Goal: Task Accomplishment & Management: Use online tool/utility

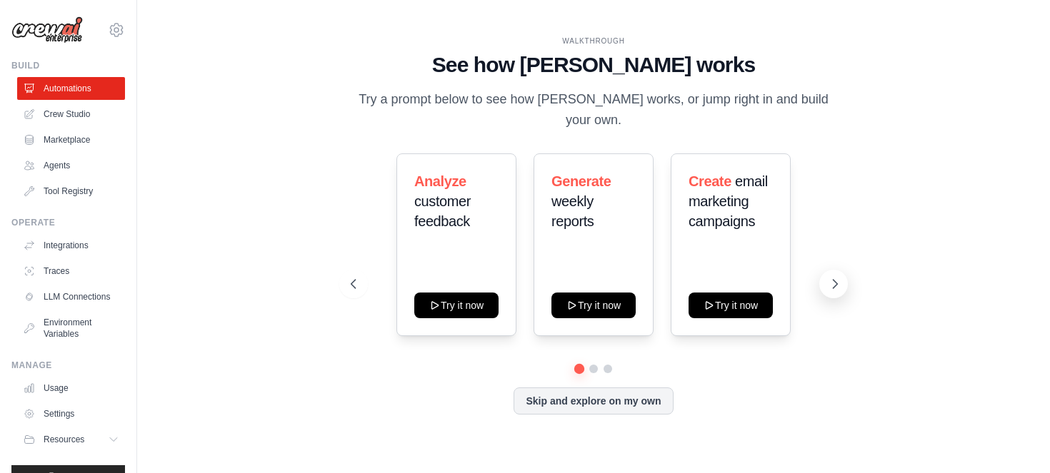
click at [838, 277] on icon at bounding box center [835, 284] width 14 height 14
click at [631, 395] on button "Skip and explore on my own" at bounding box center [592, 399] width 159 height 27
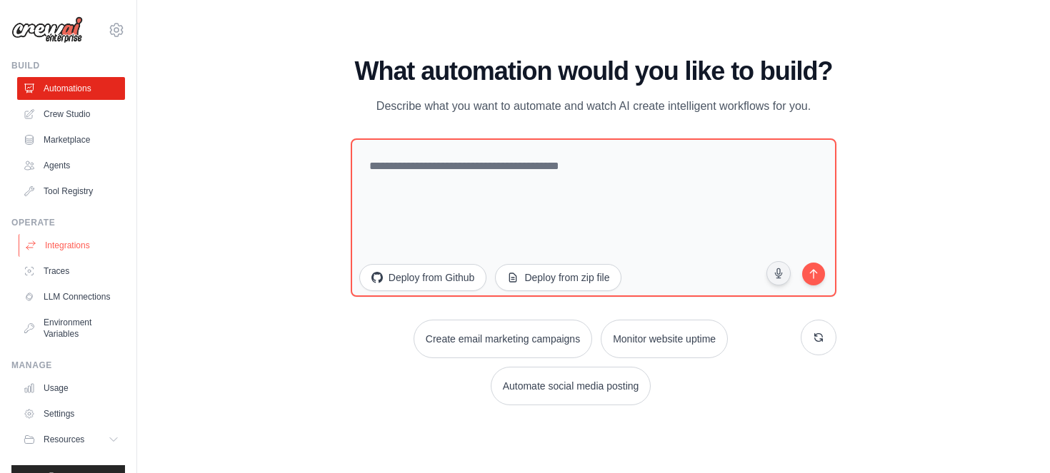
click at [68, 252] on link "Integrations" at bounding box center [73, 245] width 108 height 23
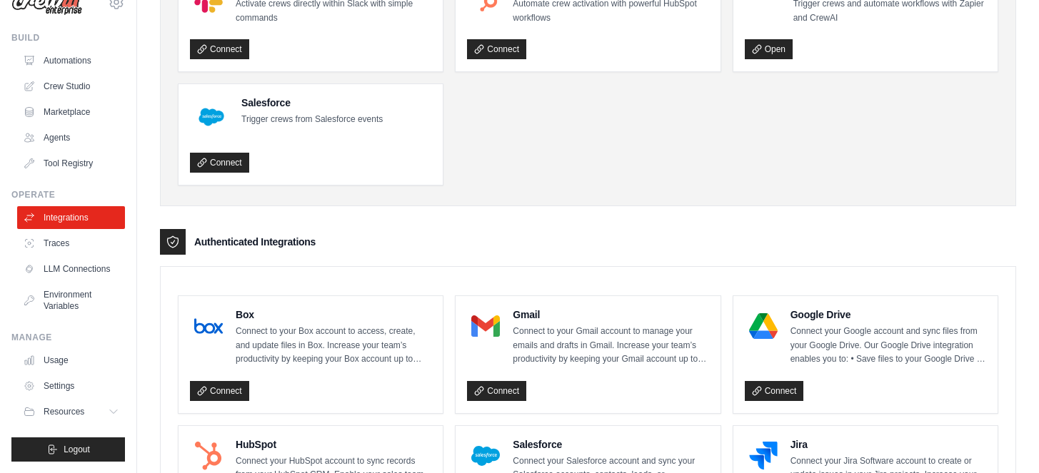
scroll to position [39, 0]
click at [50, 384] on link "Settings" at bounding box center [73, 386] width 108 height 23
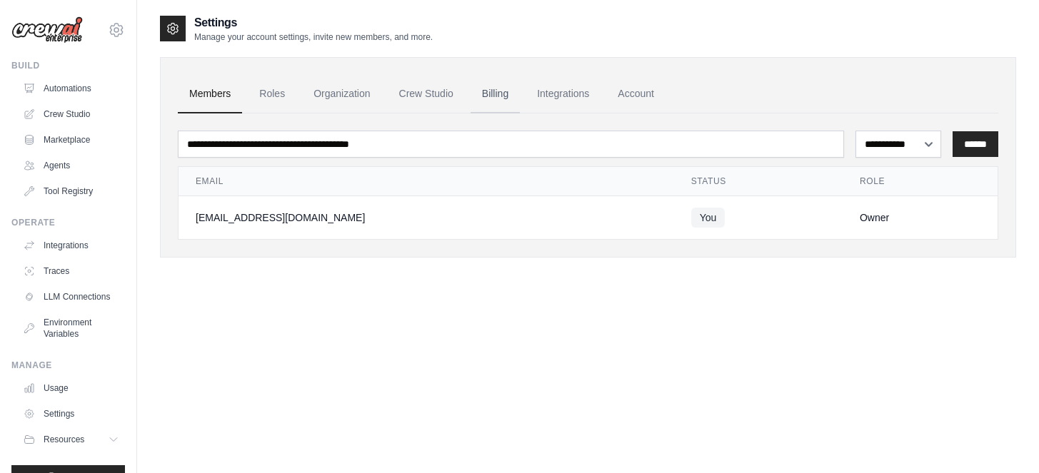
click at [493, 86] on link "Billing" at bounding box center [495, 94] width 49 height 39
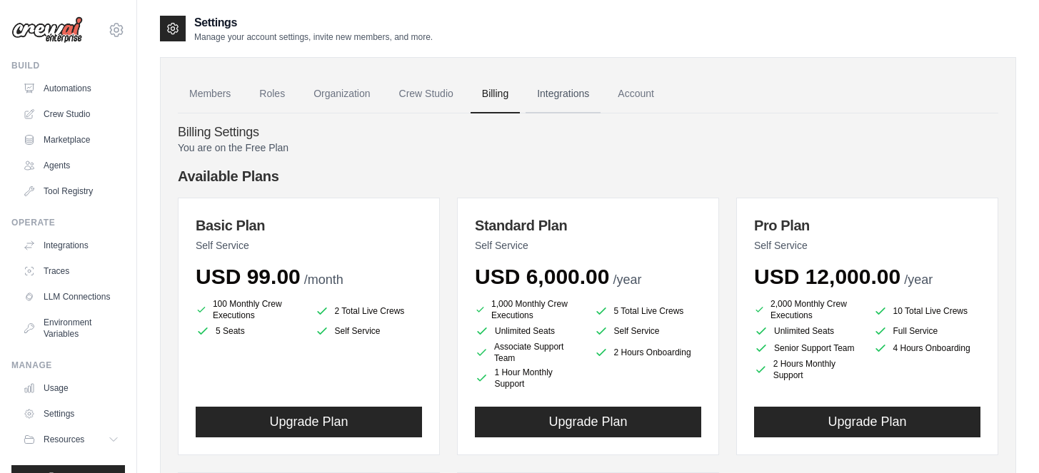
click at [572, 96] on link "Integrations" at bounding box center [563, 94] width 75 height 39
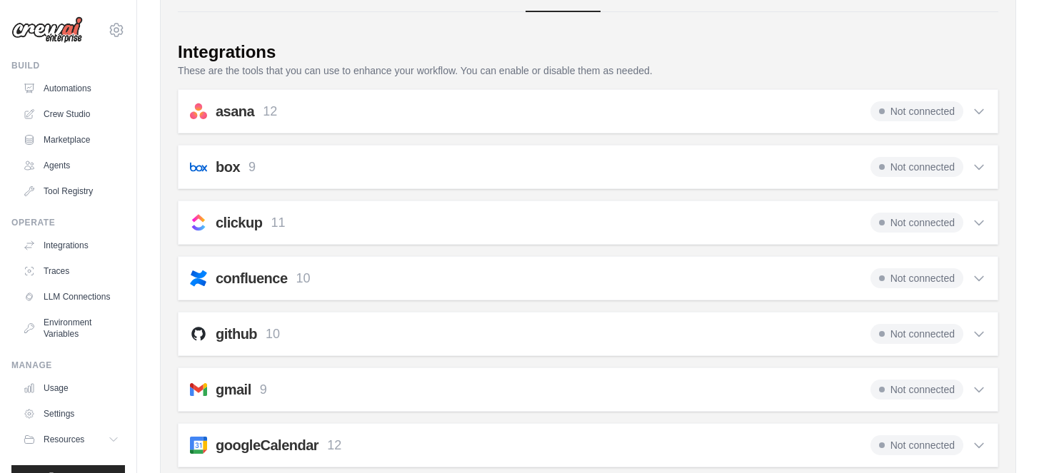
scroll to position [101, 0]
click at [978, 222] on icon at bounding box center [979, 223] width 14 height 14
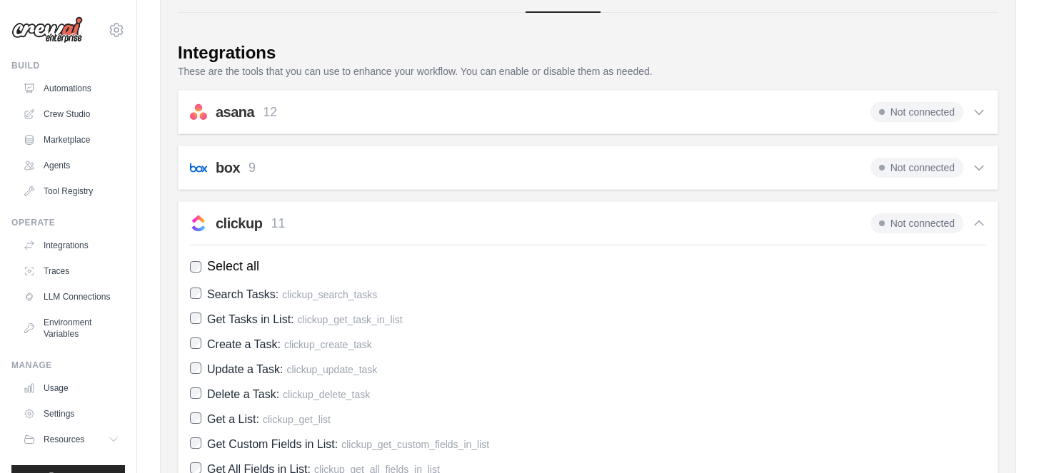
click at [978, 222] on icon at bounding box center [979, 223] width 14 height 14
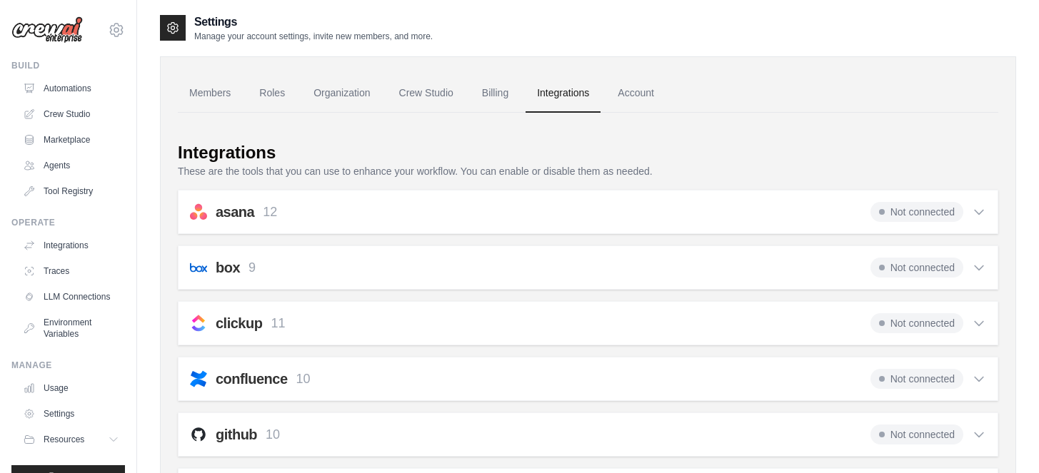
scroll to position [0, 0]
click at [211, 97] on link "Members" at bounding box center [210, 94] width 64 height 39
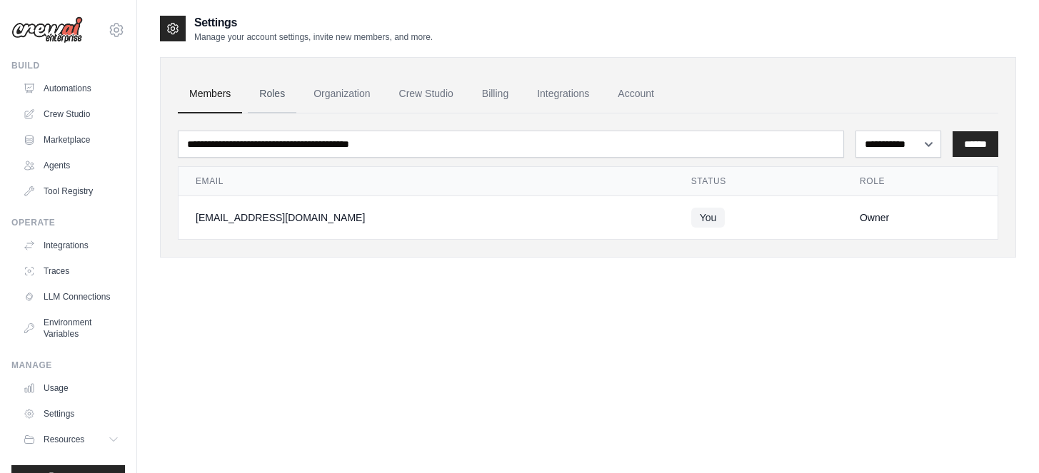
click at [269, 98] on link "Roles" at bounding box center [272, 94] width 49 height 39
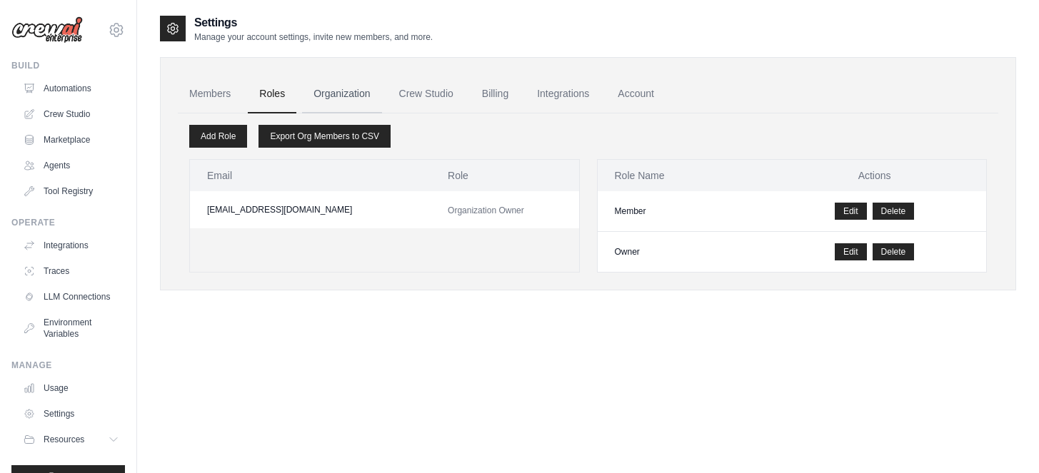
click at [364, 96] on link "Organization" at bounding box center [341, 94] width 79 height 39
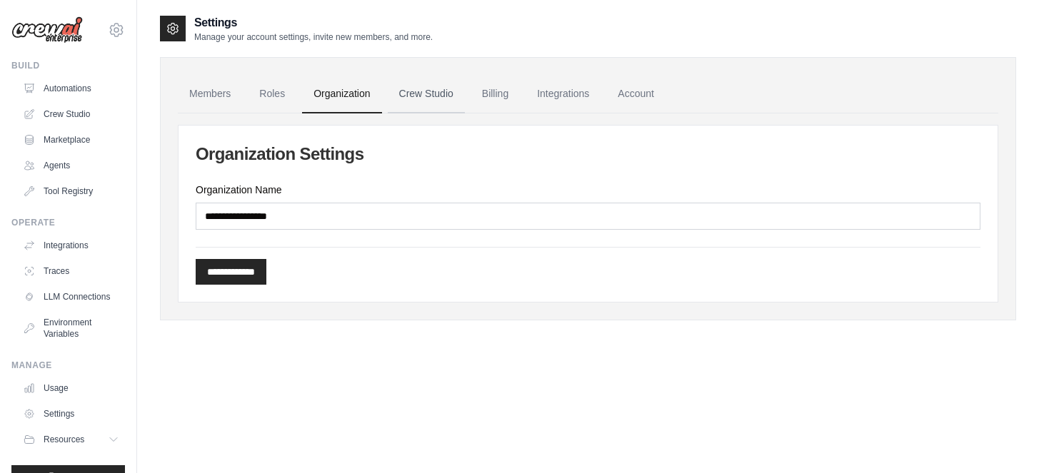
click at [439, 96] on link "Crew Studio" at bounding box center [426, 94] width 77 height 39
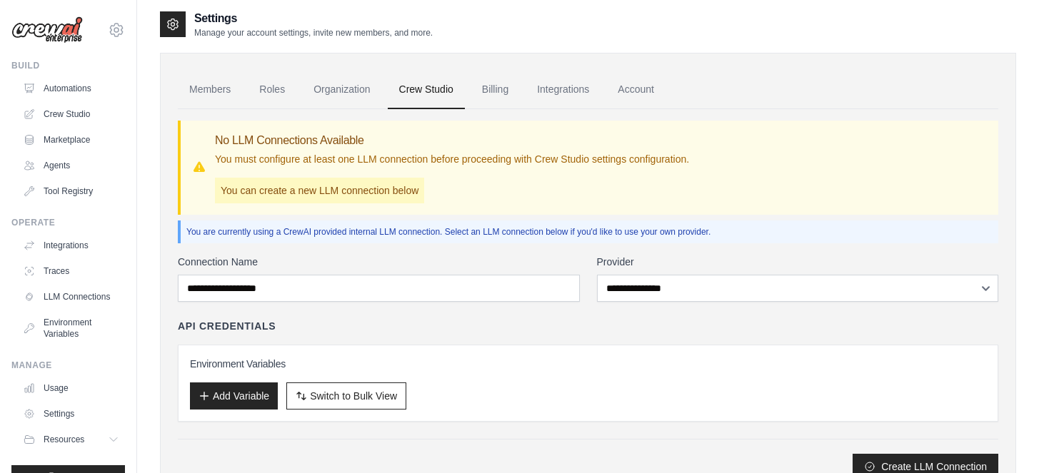
scroll to position [66, 0]
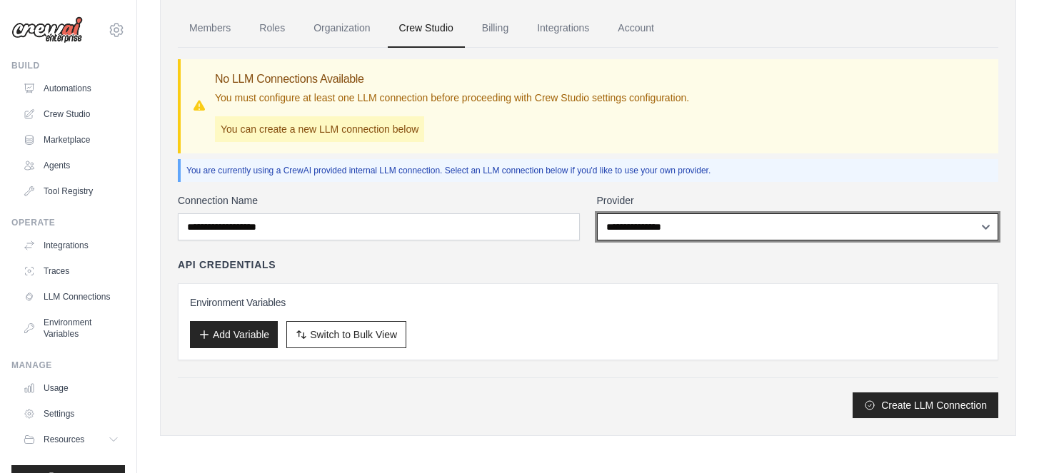
click at [975, 227] on select "**********" at bounding box center [798, 227] width 402 height 27
click at [953, 227] on select "**********" at bounding box center [798, 227] width 402 height 27
click at [935, 222] on select "**********" at bounding box center [798, 227] width 402 height 27
select select "******"
click at [597, 214] on select "**********" at bounding box center [798, 227] width 402 height 27
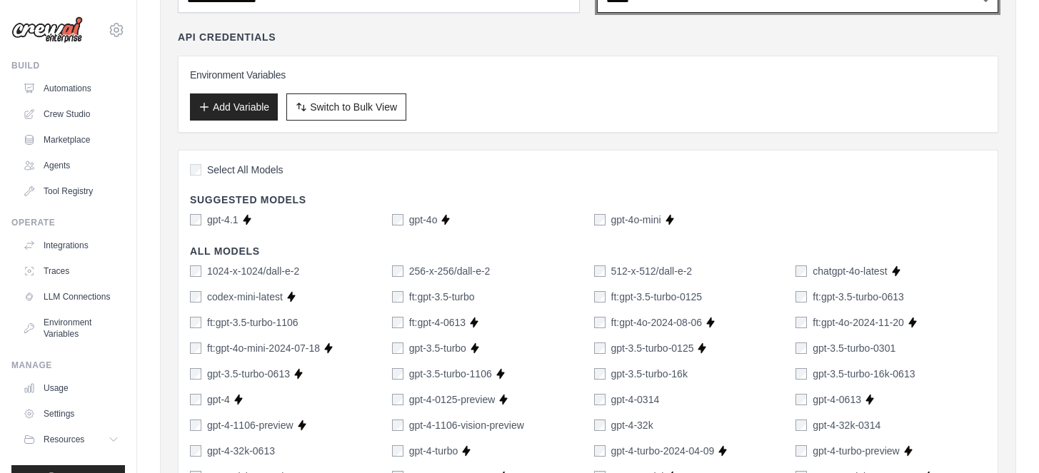
scroll to position [311, 0]
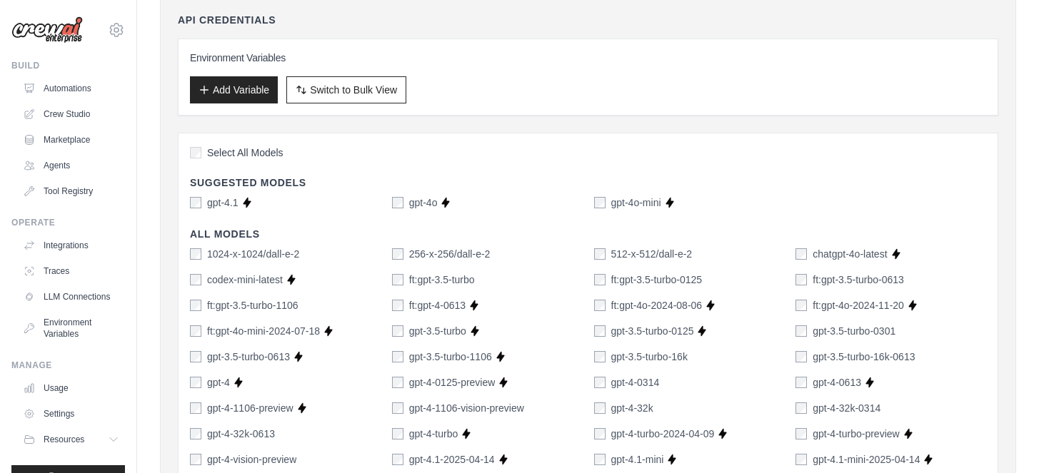
click at [192, 145] on div "Select All Models" at bounding box center [588, 154] width 796 height 19
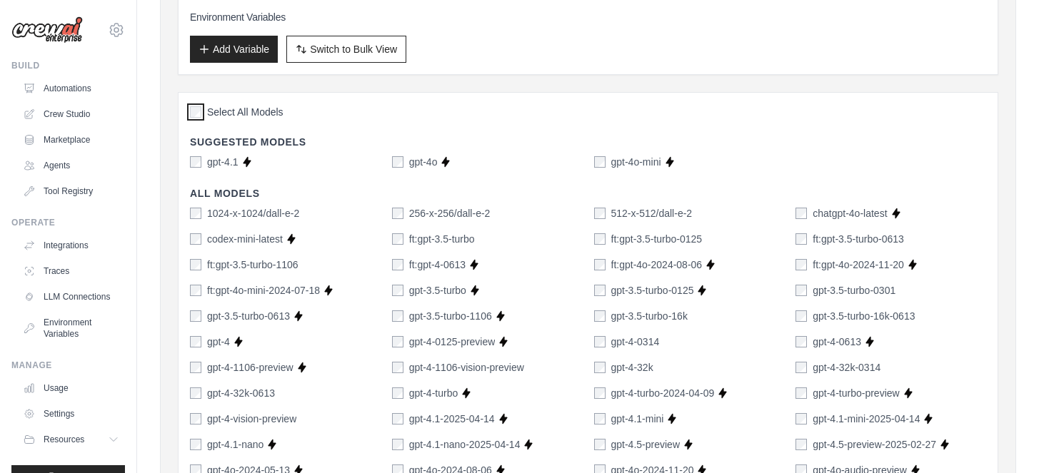
scroll to position [0, 0]
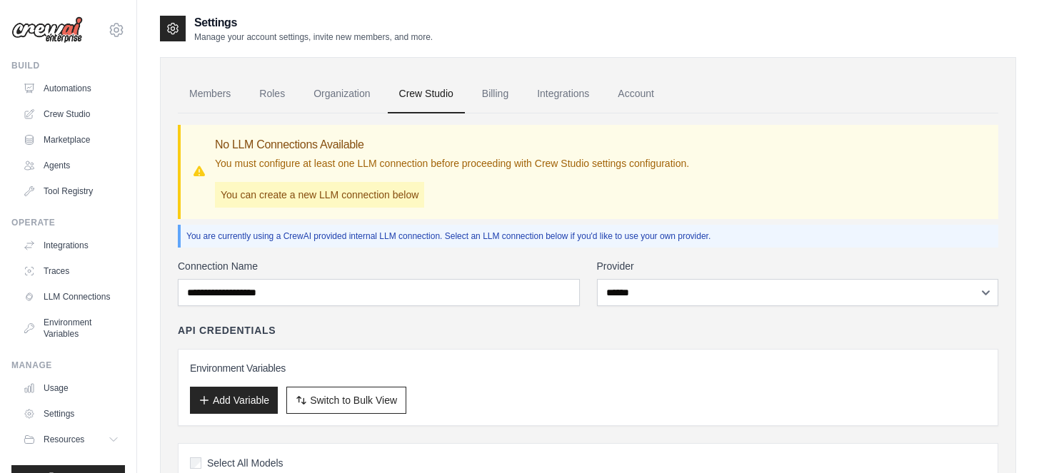
click at [376, 196] on p "You can create a new LLM connection below" at bounding box center [319, 195] width 209 height 26
click at [484, 89] on link "Billing" at bounding box center [495, 94] width 49 height 39
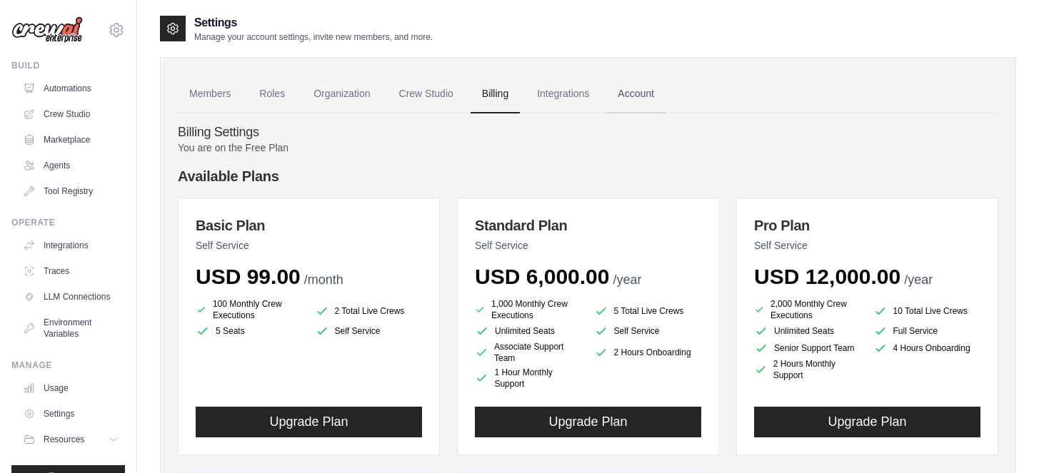
click at [636, 96] on link "Account" at bounding box center [635, 94] width 59 height 39
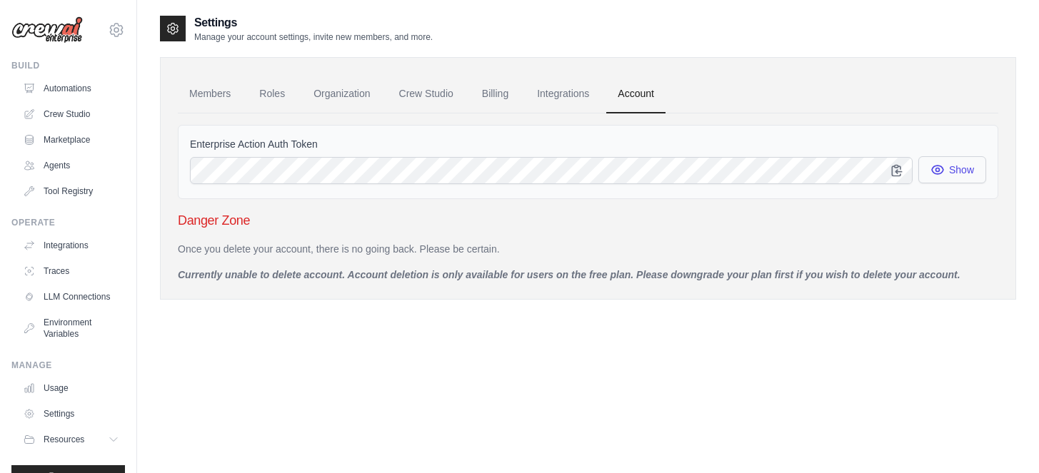
click at [972, 175] on button "Show" at bounding box center [952, 169] width 68 height 27
click at [551, 96] on link "Integrations" at bounding box center [563, 94] width 75 height 39
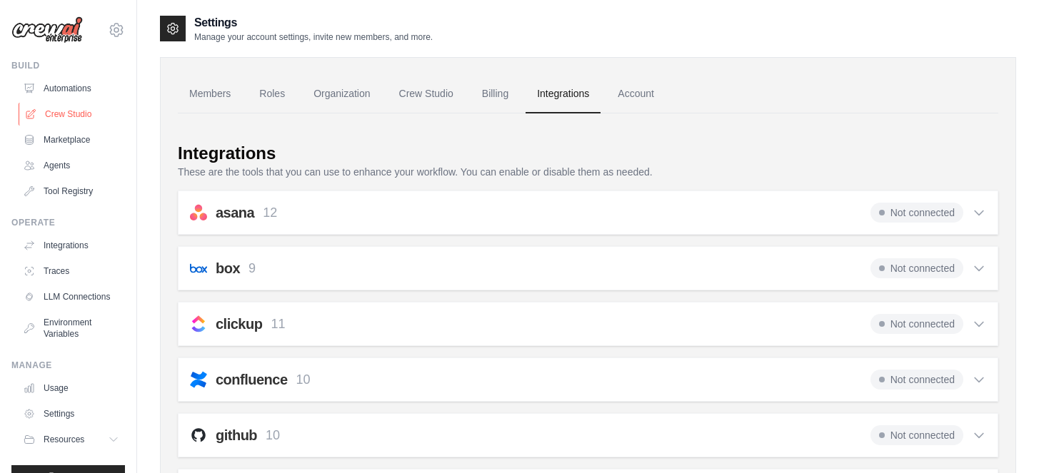
click at [55, 114] on link "Crew Studio" at bounding box center [73, 114] width 108 height 23
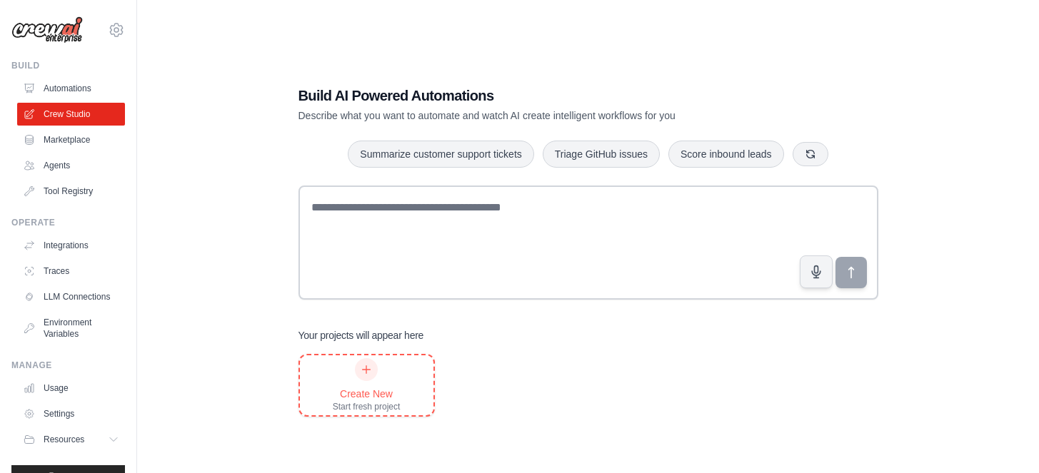
click at [388, 376] on div "Create New Start fresh project" at bounding box center [367, 386] width 68 height 54
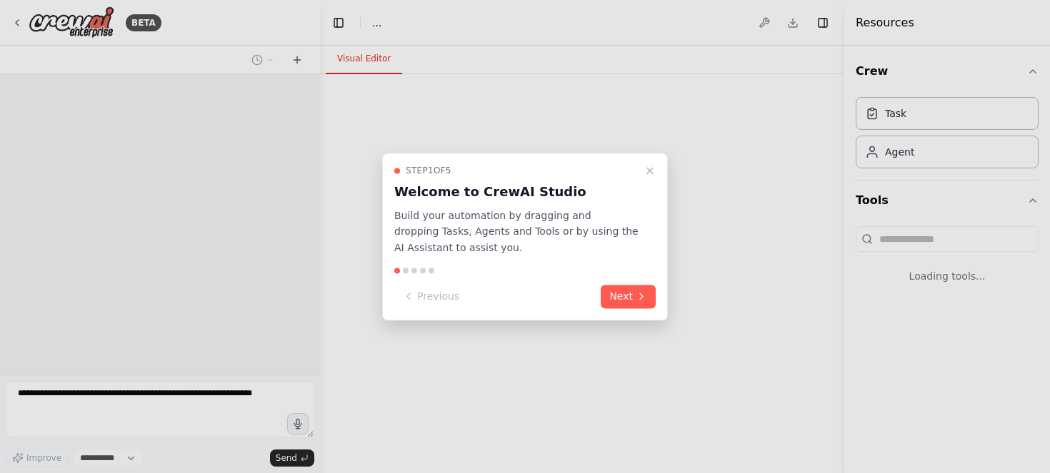
select select "****"
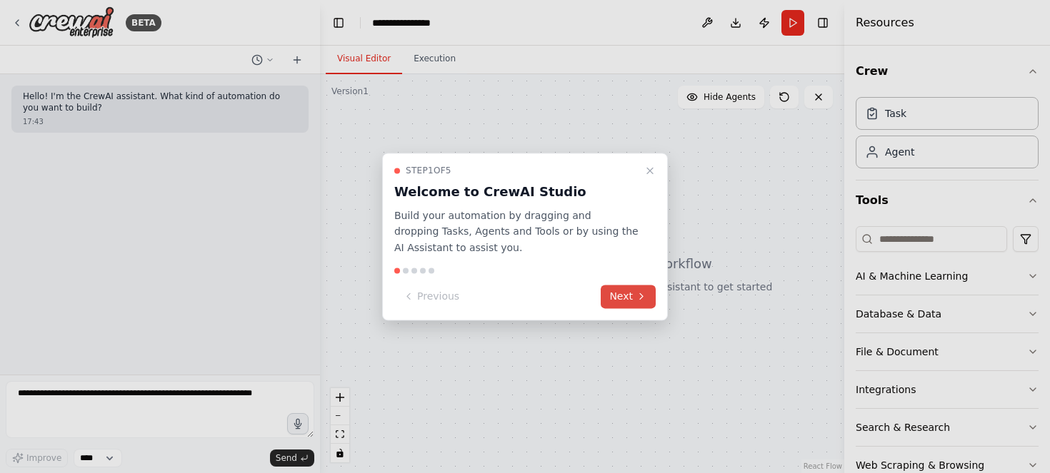
click at [628, 296] on button "Next" at bounding box center [628, 297] width 55 height 24
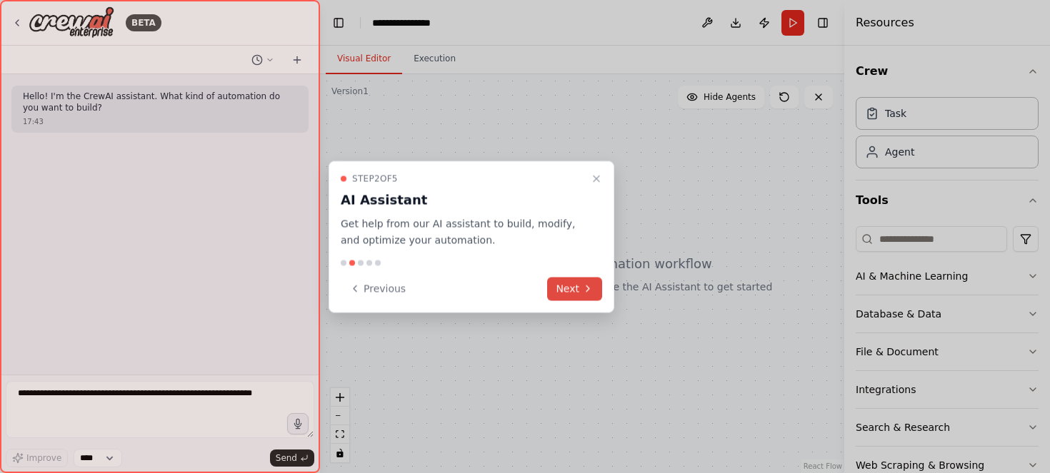
click at [569, 292] on button "Next" at bounding box center [574, 289] width 55 height 24
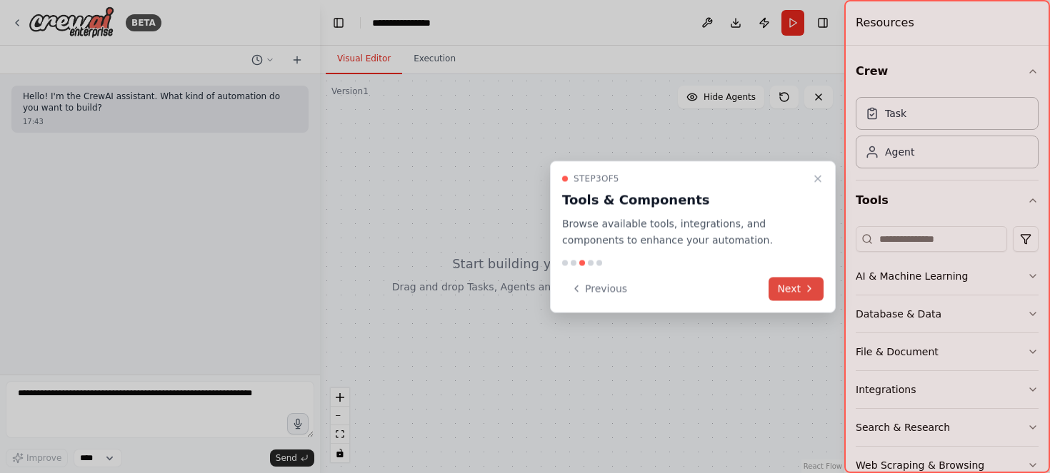
click at [792, 289] on button "Next" at bounding box center [795, 289] width 55 height 24
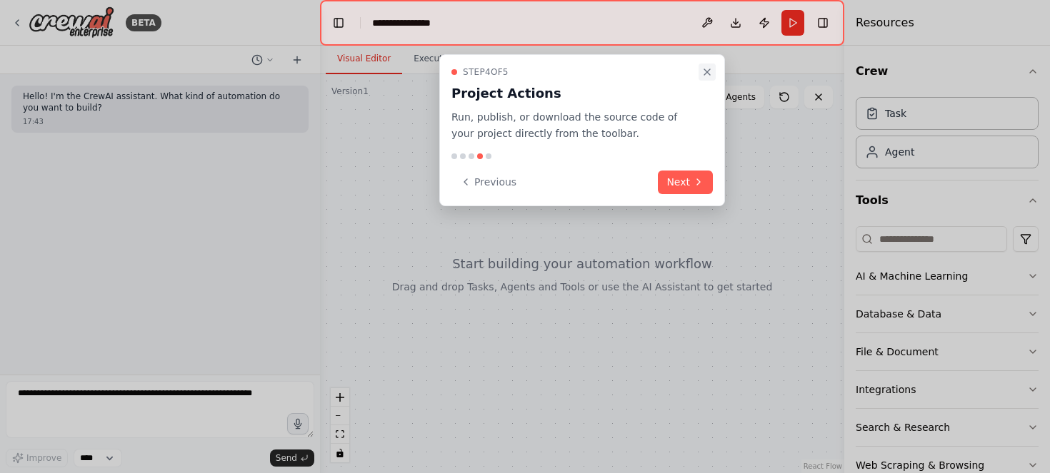
click at [703, 71] on icon "Close walkthrough" at bounding box center [706, 71] width 11 height 11
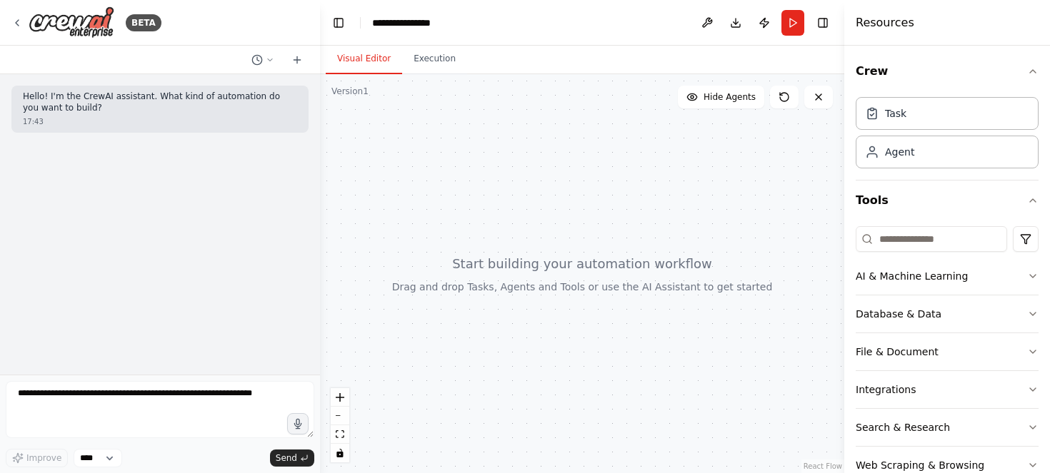
click at [587, 161] on div at bounding box center [582, 273] width 524 height 399
drag, startPoint x: 487, startPoint y: 185, endPoint x: 556, endPoint y: 217, distance: 75.7
click at [556, 217] on div at bounding box center [582, 273] width 524 height 399
click at [899, 156] on div "Agent" at bounding box center [899, 151] width 29 height 14
click at [921, 150] on div "Agent" at bounding box center [947, 151] width 183 height 33
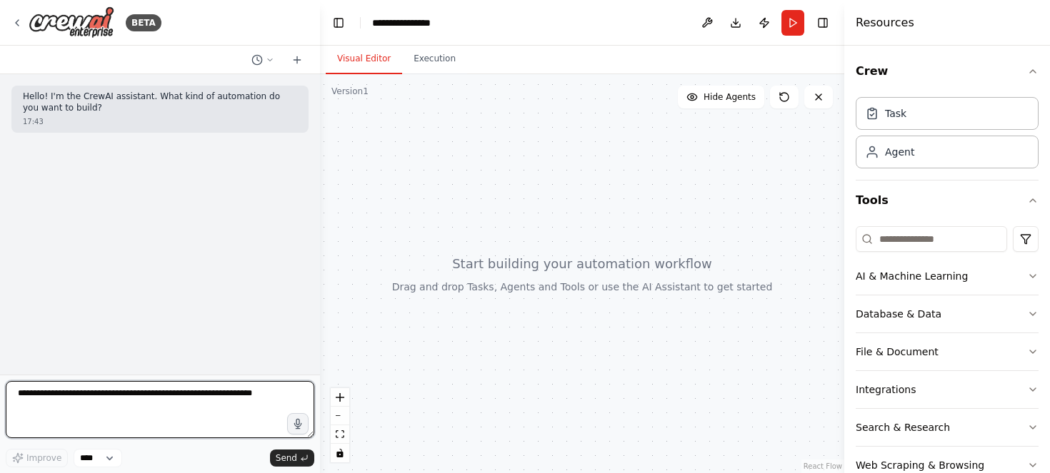
click at [169, 404] on textarea at bounding box center [160, 409] width 309 height 57
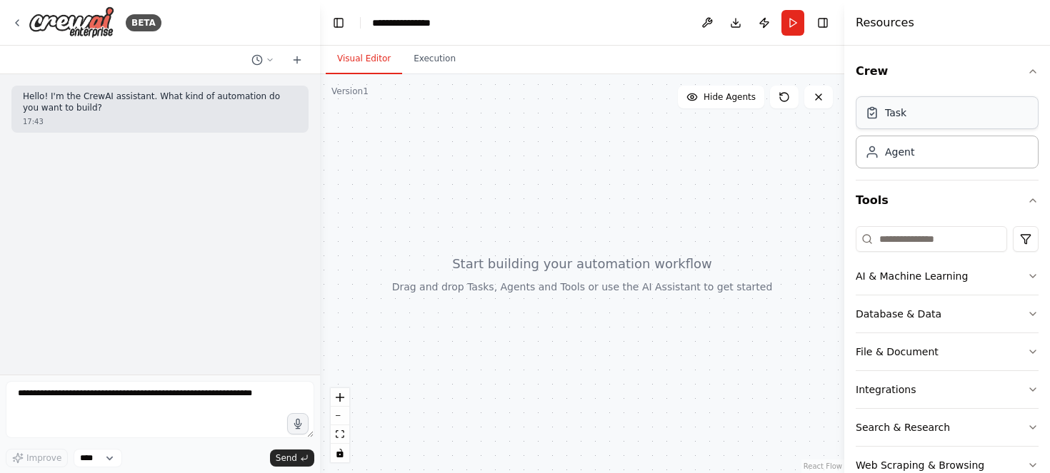
click at [911, 119] on div "Task" at bounding box center [947, 112] width 183 height 33
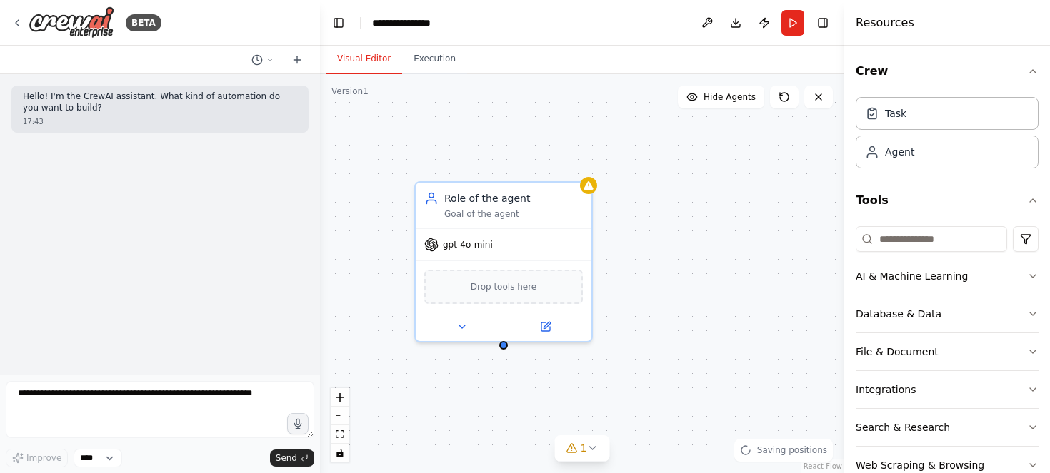
drag, startPoint x: 713, startPoint y: 181, endPoint x: 571, endPoint y: 141, distance: 147.4
click at [571, 141] on div "Role of the agent Goal of the agent gpt-4o-mini Drop tools here" at bounding box center [582, 273] width 524 height 399
click at [632, 189] on div "Role of the agent Goal of the agent gpt-4o-mini Drop tools here" at bounding box center [582, 273] width 524 height 399
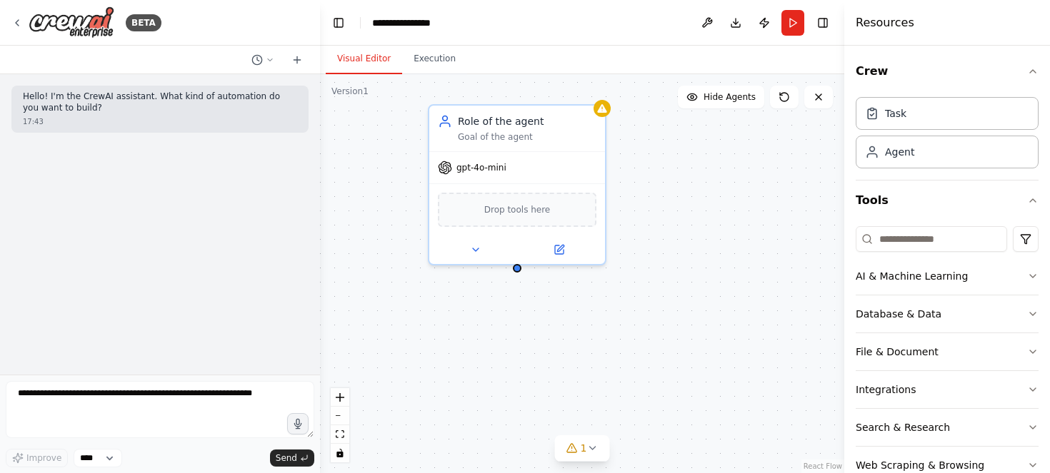
drag, startPoint x: 685, startPoint y: 205, endPoint x: 697, endPoint y: 129, distance: 76.7
click at [697, 129] on div "Role of the agent Goal of the agent gpt-4o-mini Drop tools here" at bounding box center [582, 273] width 524 height 399
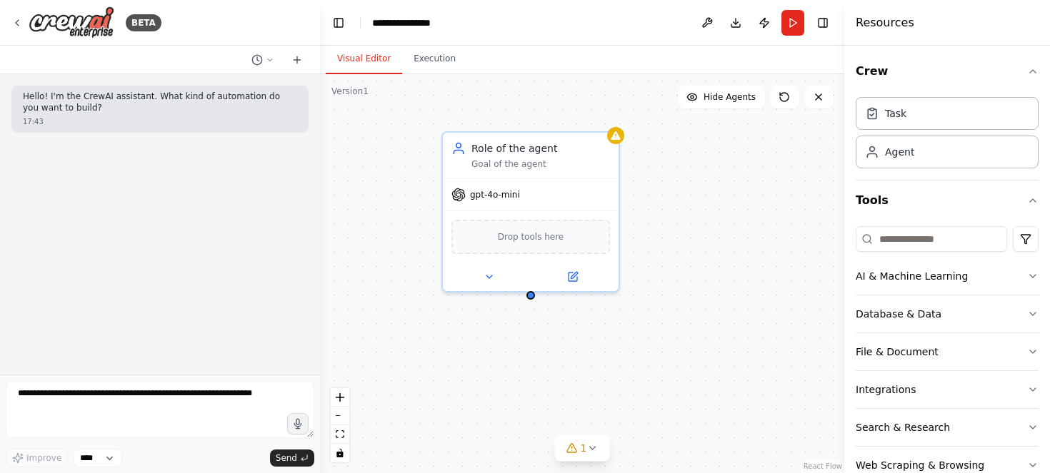
drag, startPoint x: 731, startPoint y: 237, endPoint x: 798, endPoint y: 304, distance: 94.4
click at [799, 304] on div "Role of the agent Goal of the agent gpt-4o-mini Drop tools here" at bounding box center [582, 273] width 524 height 399
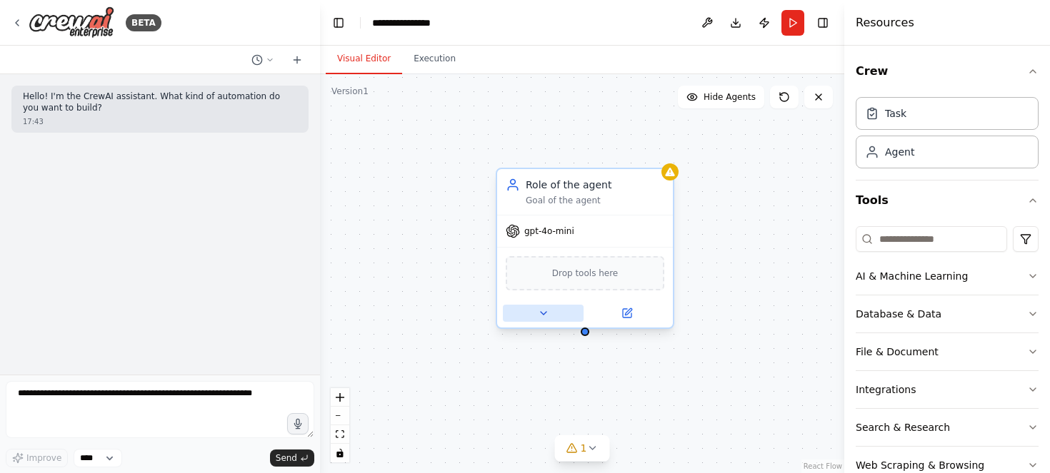
click at [542, 309] on icon at bounding box center [543, 313] width 11 height 11
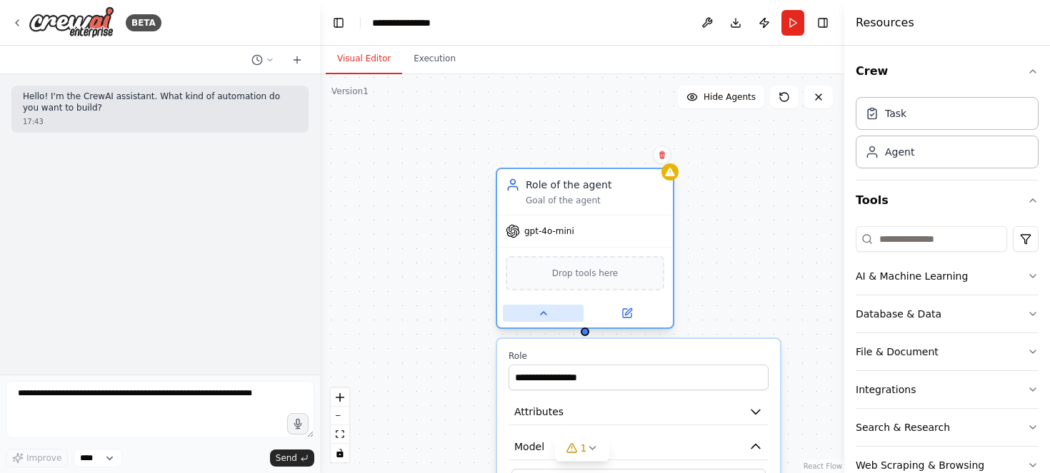
click at [542, 311] on icon at bounding box center [543, 313] width 11 height 11
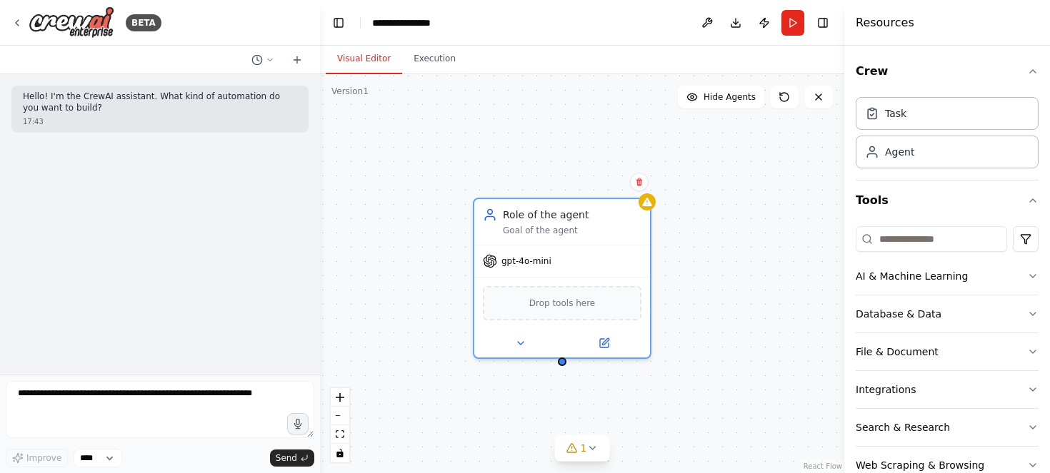
drag, startPoint x: 747, startPoint y: 293, endPoint x: 724, endPoint y: 320, distance: 35.5
click at [724, 320] on div "Role of the agent Goal of the agent gpt-4o-mini Drop tools here" at bounding box center [582, 273] width 524 height 399
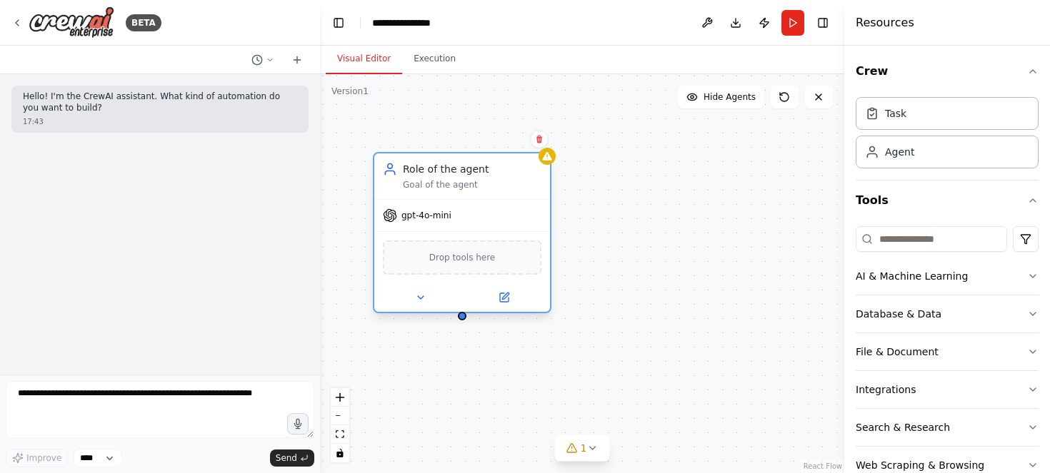
drag, startPoint x: 538, startPoint y: 259, endPoint x: 484, endPoint y: 226, distance: 63.1
click at [484, 226] on div "gpt-4o-mini" at bounding box center [462, 215] width 176 height 31
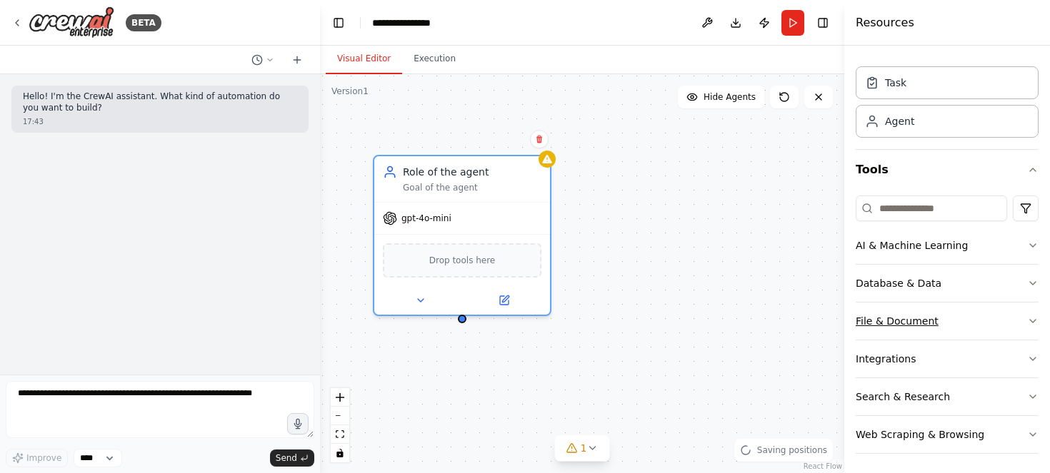
scroll to position [34, 0]
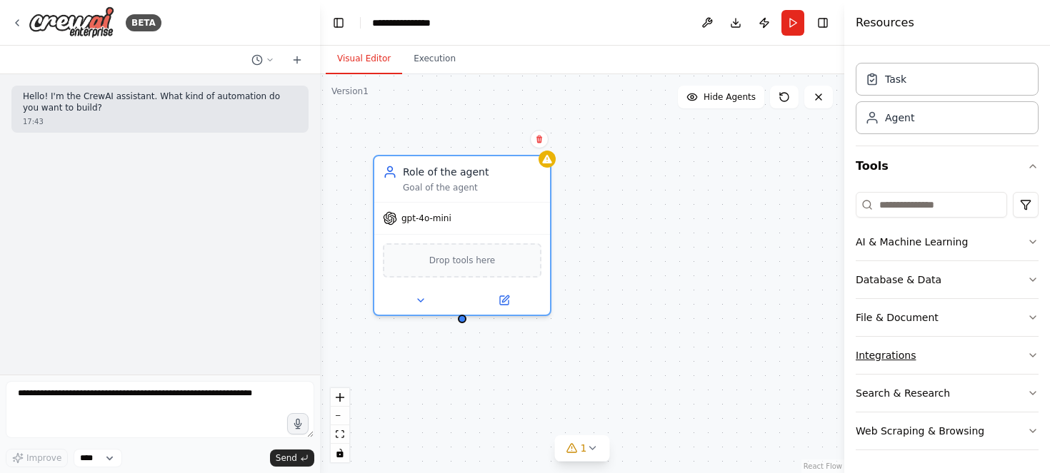
click at [977, 356] on button "Integrations" at bounding box center [947, 355] width 183 height 37
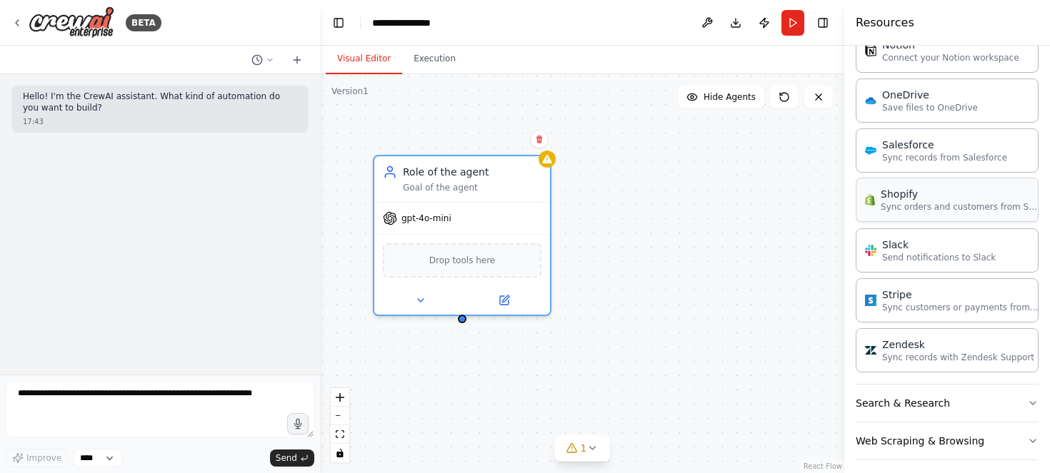
scroll to position [1096, 0]
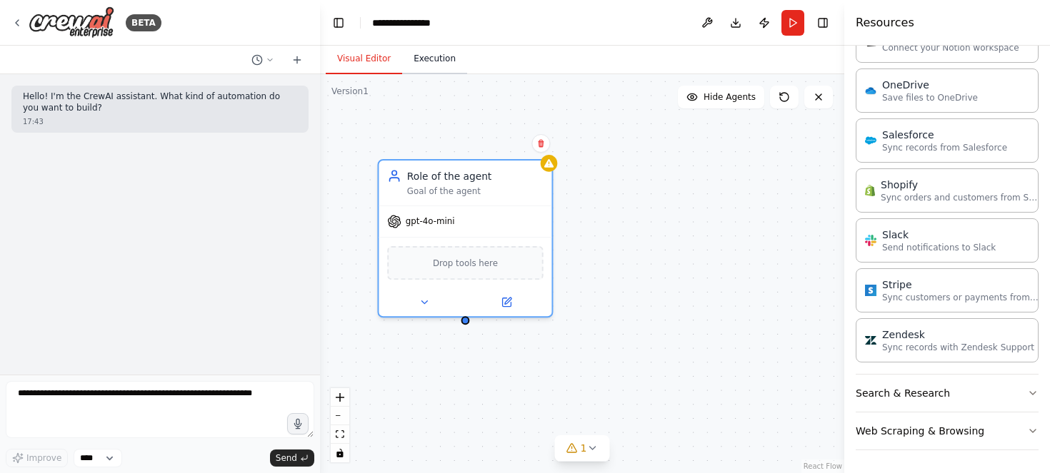
click at [432, 62] on button "Execution" at bounding box center [434, 59] width 65 height 30
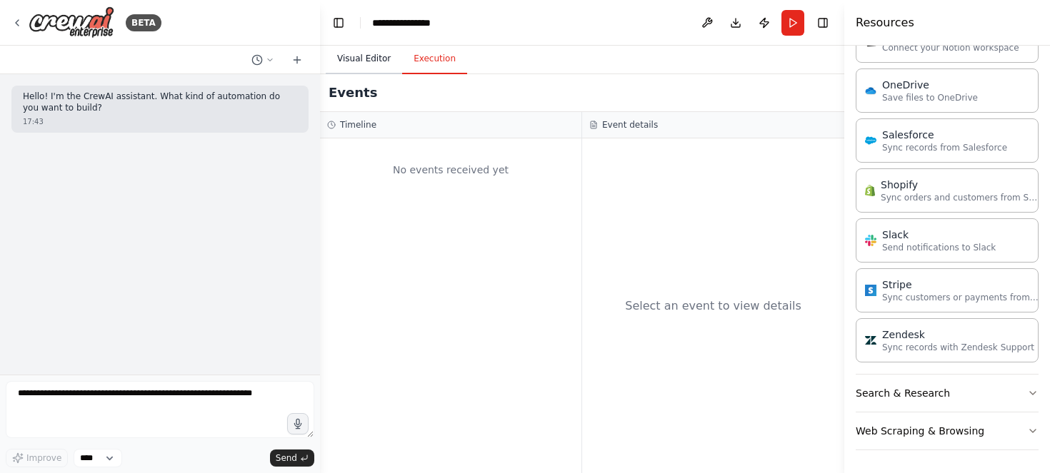
click at [373, 56] on button "Visual Editor" at bounding box center [364, 59] width 76 height 30
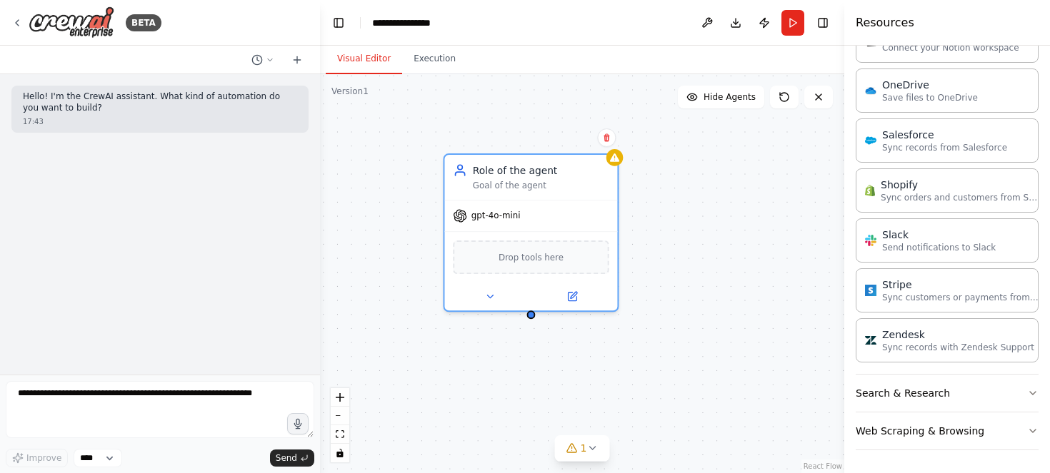
drag, startPoint x: 633, startPoint y: 205, endPoint x: 699, endPoint y: 199, distance: 66.0
click at [699, 199] on div "Role of the agent Goal of the agent gpt-4o-mini Drop tools here" at bounding box center [582, 273] width 524 height 399
click at [989, 396] on button "Search & Research" at bounding box center [947, 393] width 183 height 37
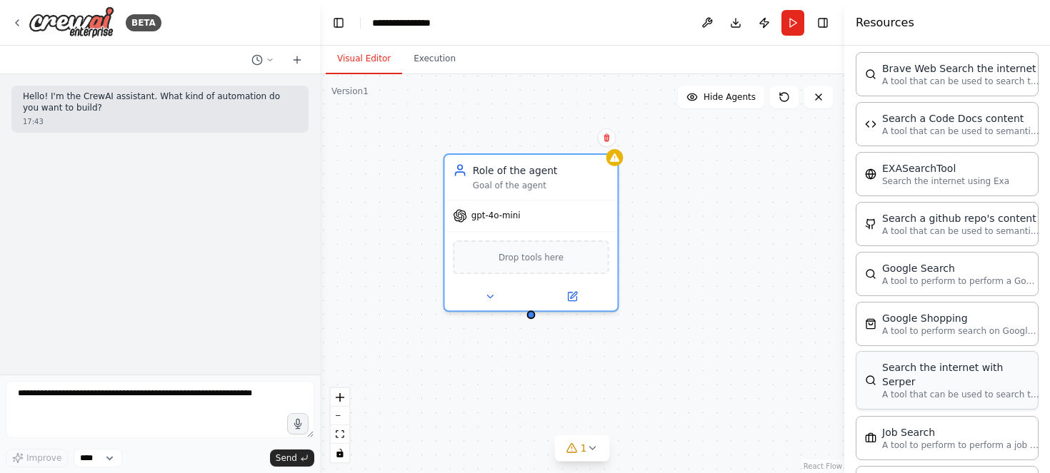
scroll to position [1821, 0]
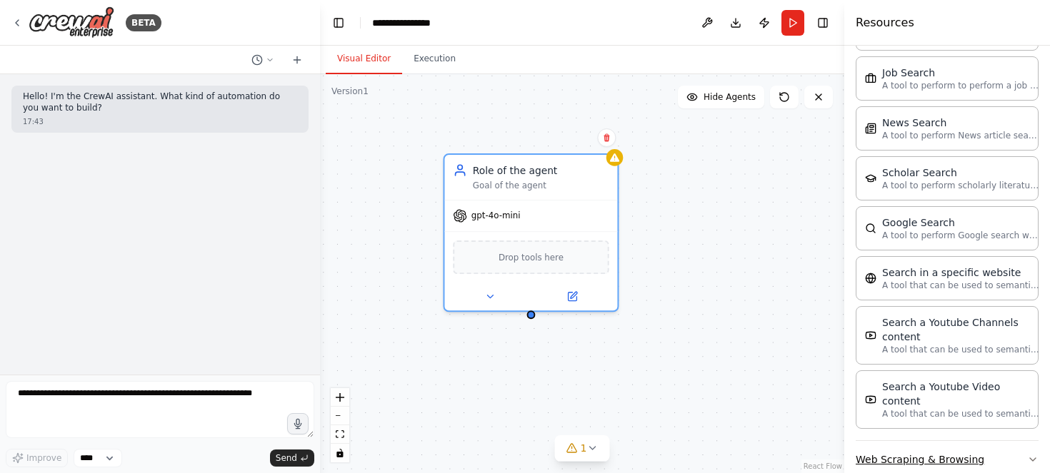
click at [970, 441] on button "Web Scraping & Browsing" at bounding box center [947, 459] width 183 height 37
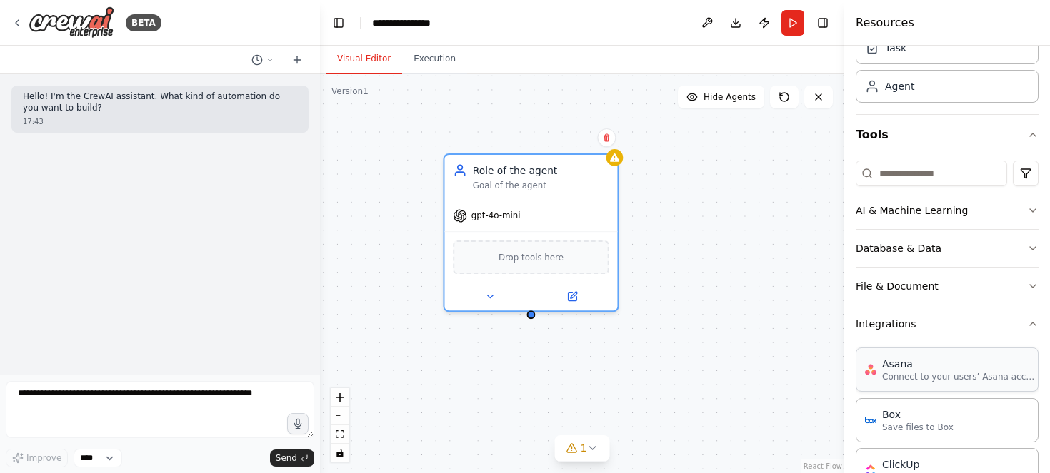
scroll to position [66, 0]
click at [573, 297] on icon at bounding box center [572, 294] width 9 height 9
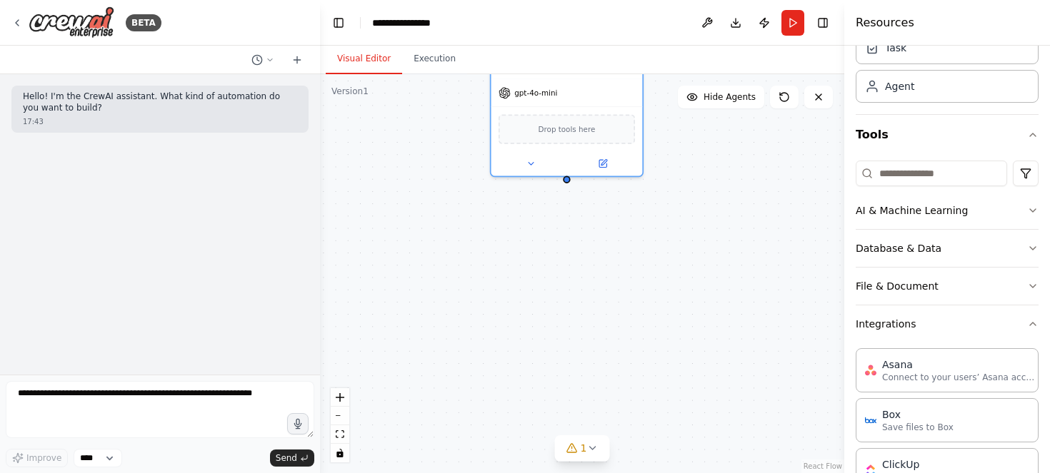
drag, startPoint x: 618, startPoint y: 408, endPoint x: 607, endPoint y: 332, distance: 76.6
click at [632, 271] on div "Role of the agent Goal of the agent gpt-4o-mini Drop tools here" at bounding box center [582, 273] width 524 height 399
click at [603, 448] on button "1" at bounding box center [582, 449] width 55 height 26
click at [676, 380] on icon at bounding box center [681, 383] width 11 height 11
click at [602, 152] on div at bounding box center [566, 161] width 151 height 24
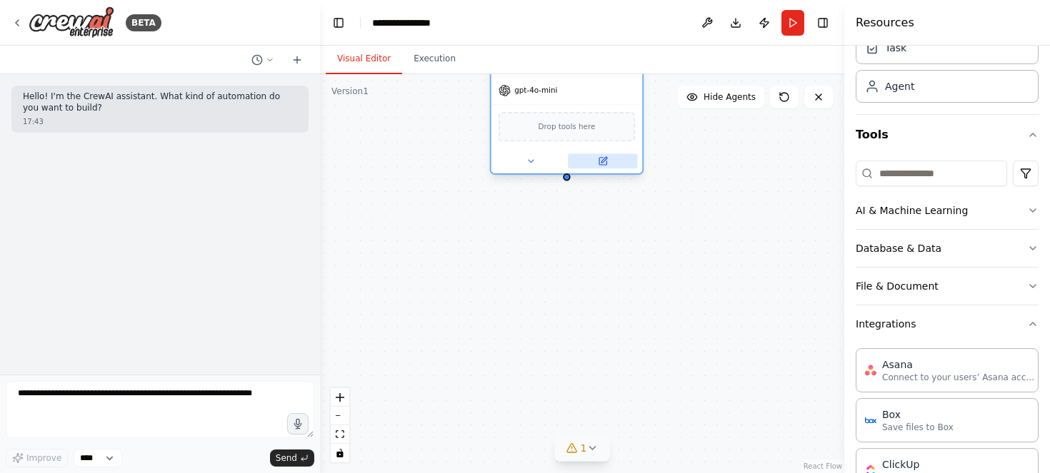
click at [603, 157] on icon at bounding box center [603, 161] width 10 height 10
click at [524, 158] on button at bounding box center [530, 161] width 69 height 15
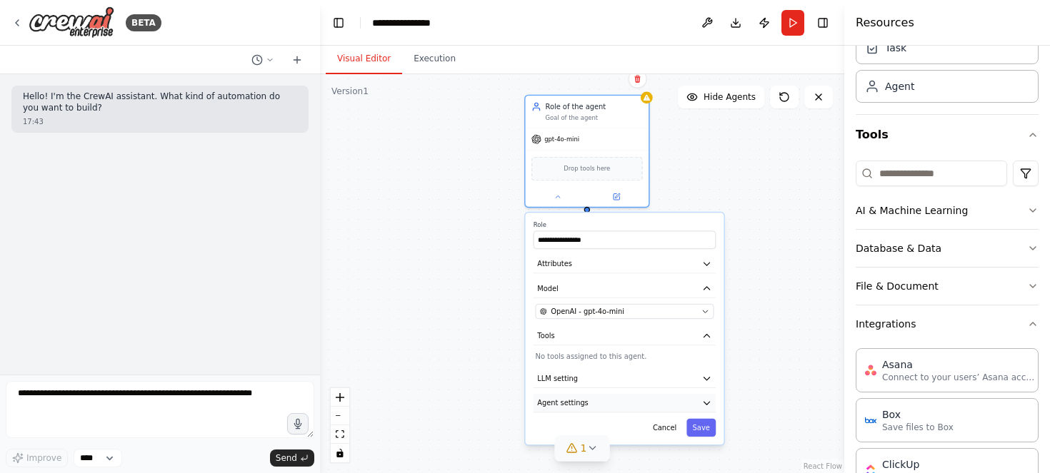
click at [702, 400] on icon "button" at bounding box center [707, 404] width 10 height 10
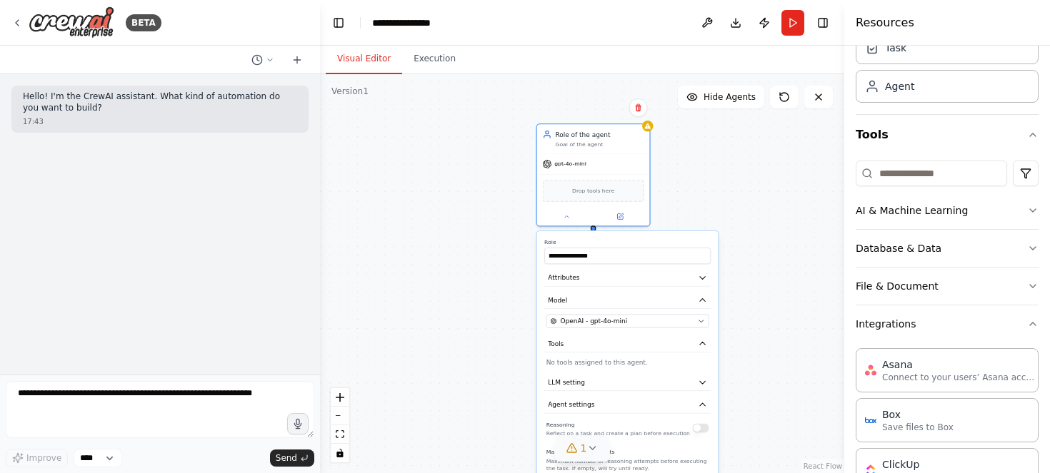
click at [771, 300] on div "**********" at bounding box center [582, 273] width 524 height 399
click at [733, 184] on div "**********" at bounding box center [582, 273] width 524 height 399
click at [563, 221] on div at bounding box center [593, 215] width 112 height 19
click at [565, 216] on icon at bounding box center [566, 214] width 7 height 7
click at [636, 103] on button at bounding box center [638, 108] width 19 height 19
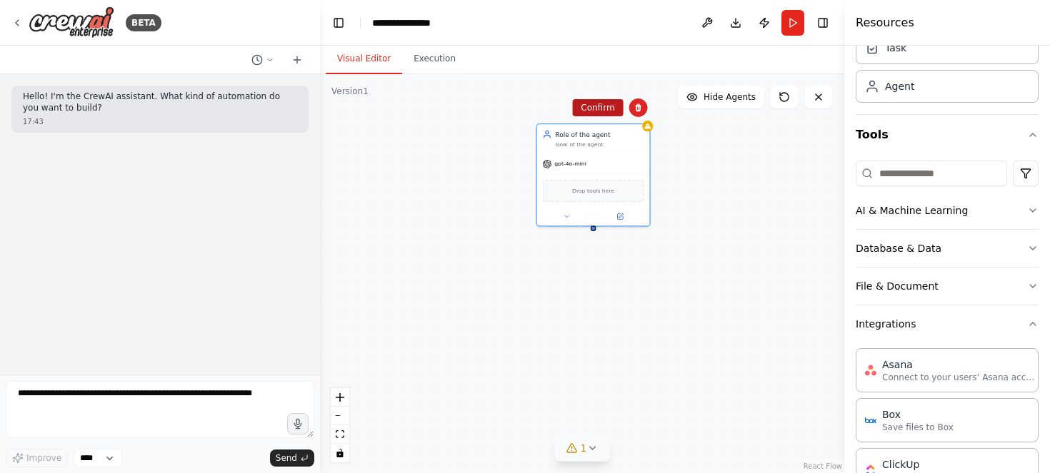
click at [606, 108] on button "Confirm" at bounding box center [597, 107] width 51 height 17
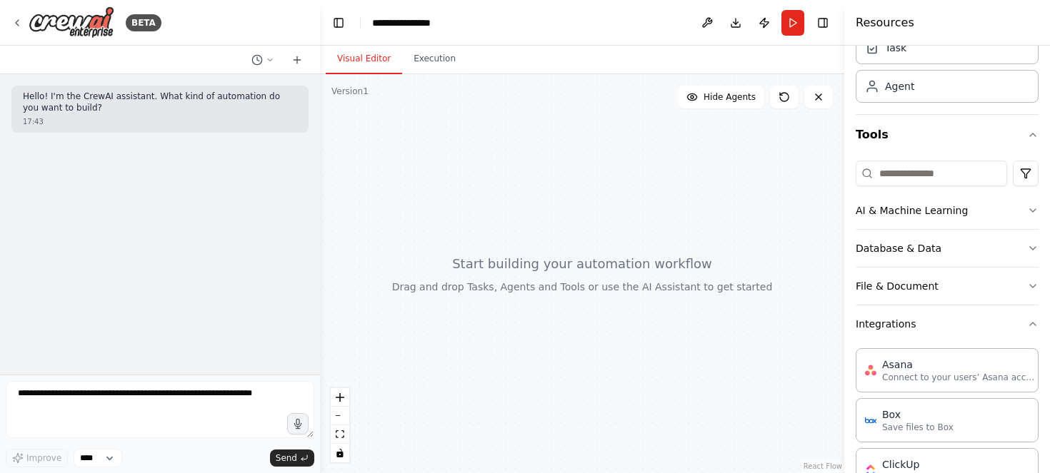
drag, startPoint x: 683, startPoint y: 239, endPoint x: 657, endPoint y: 316, distance: 80.6
click at [648, 333] on div at bounding box center [582, 273] width 524 height 399
click at [487, 149] on div at bounding box center [582, 273] width 524 height 399
drag, startPoint x: 504, startPoint y: 105, endPoint x: 511, endPoint y: 144, distance: 39.8
click at [506, 146] on div at bounding box center [582, 273] width 524 height 399
